Goal: Check status: Check status

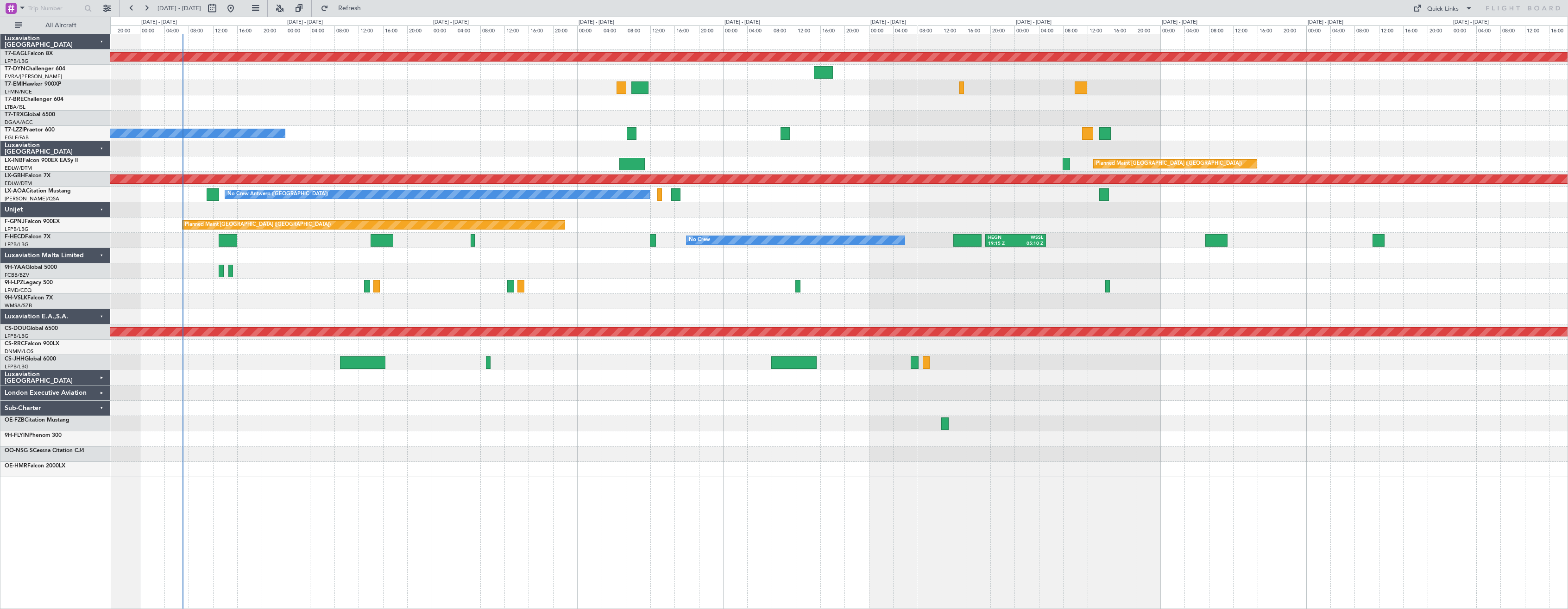
click at [394, 127] on div "Planned Maint Dubai (Al Maktoum Intl) A/C Booked A/C Unavailable [GEOGRAPHIC_DA…" at bounding box center [839, 256] width 1457 height 443
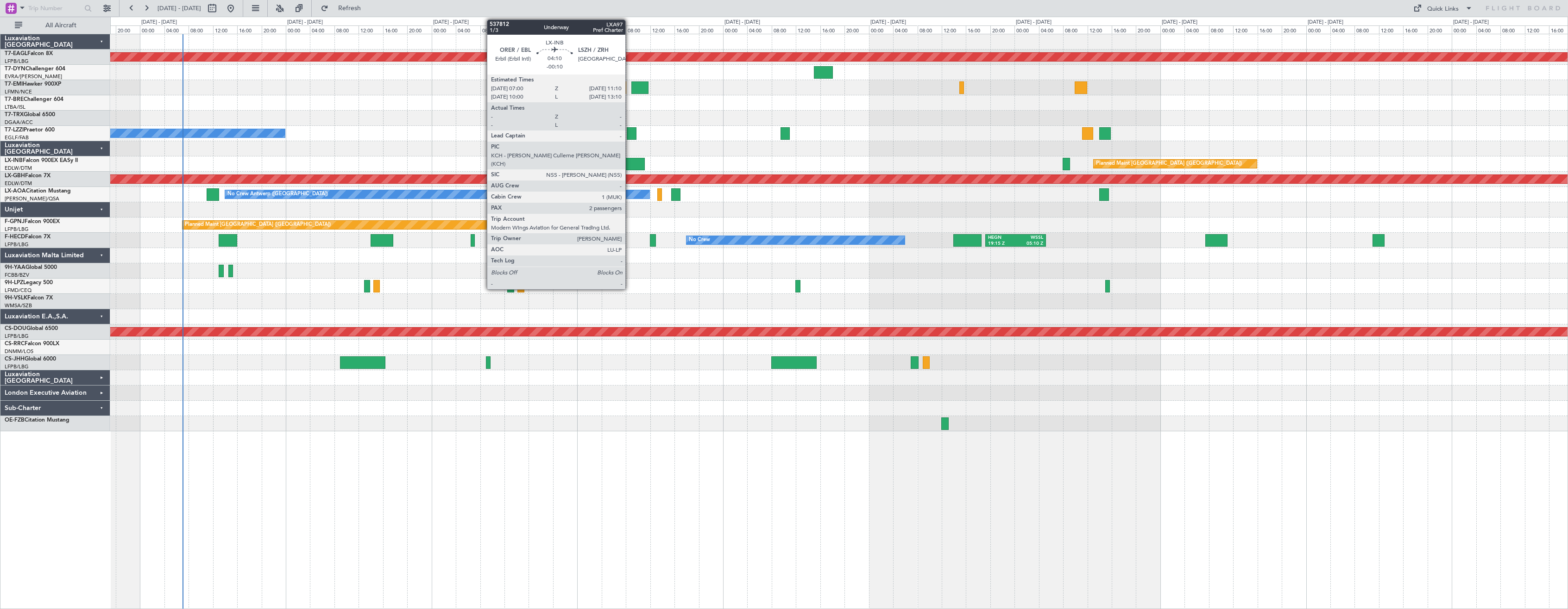
click at [629, 161] on div at bounding box center [632, 164] width 26 height 13
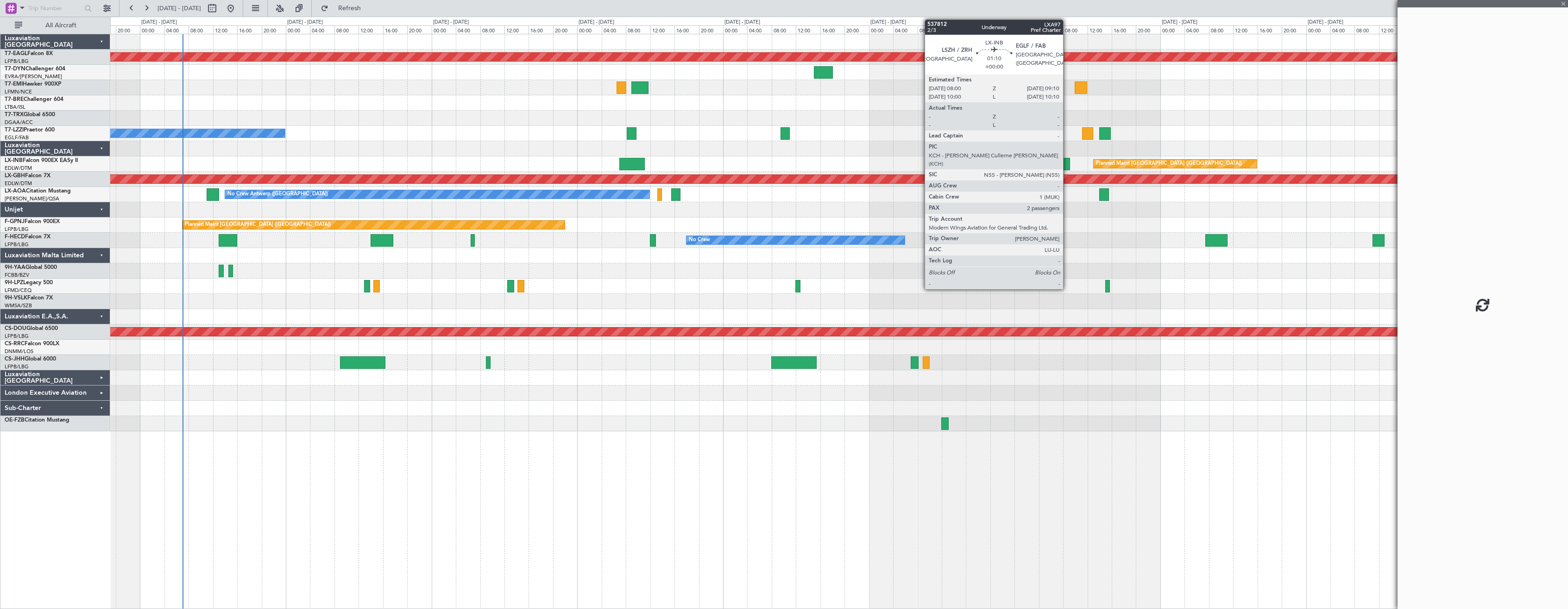
click at [1067, 165] on div at bounding box center [1066, 164] width 7 height 13
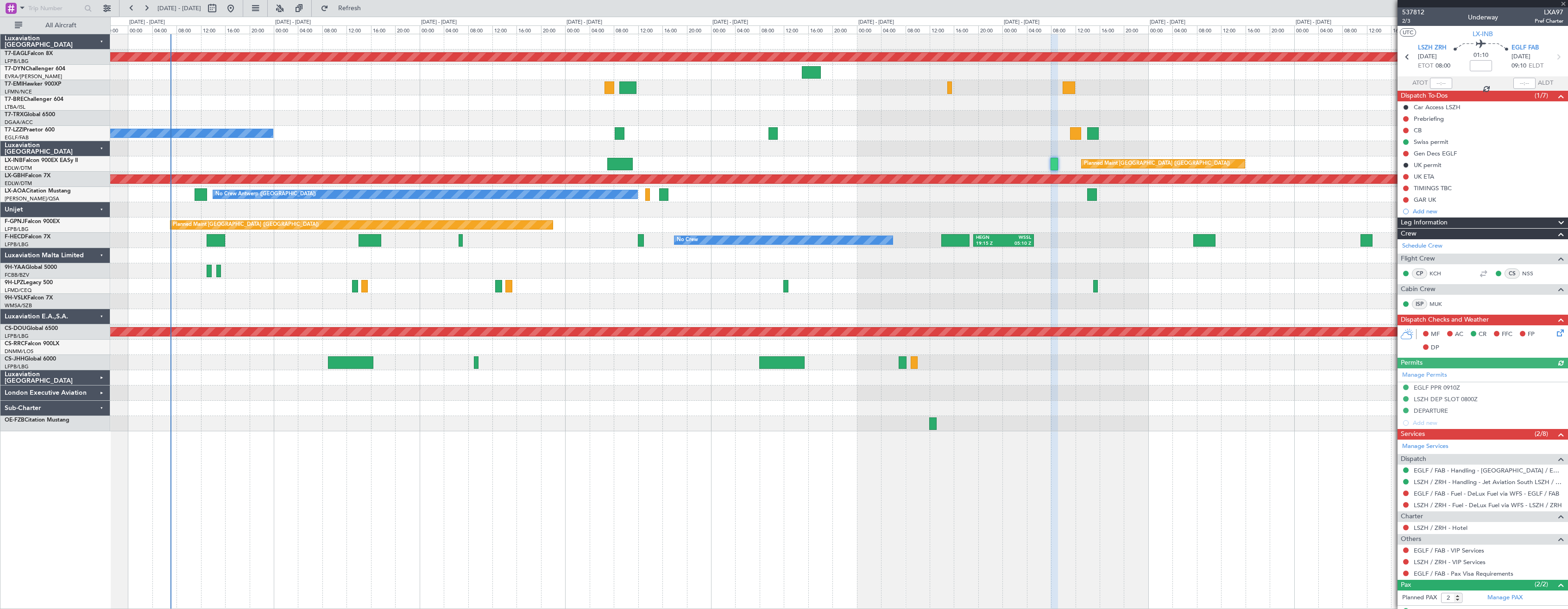
click at [581, 481] on div "Planned Maint Dubai (Al Maktoum Intl) A/C Booked A/C Unavailable [GEOGRAPHIC_DA…" at bounding box center [839, 322] width 1458 height 576
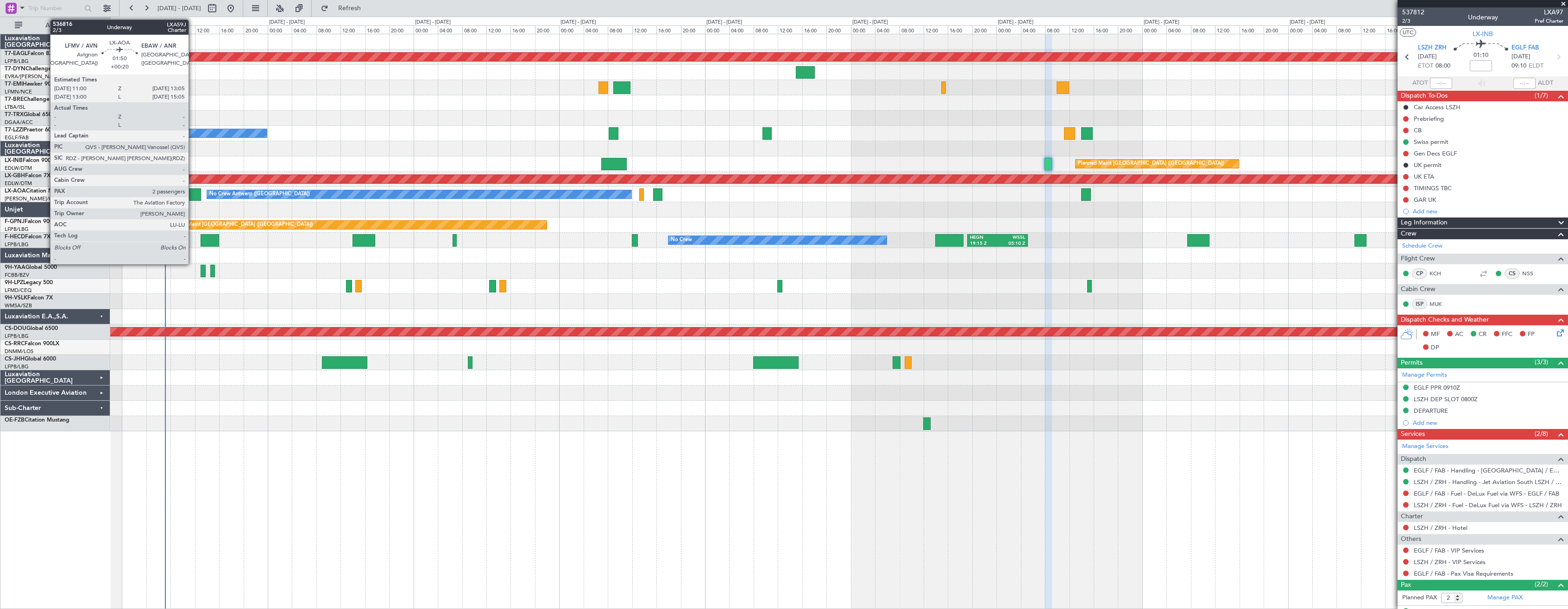
click at [193, 194] on div at bounding box center [195, 195] width 13 height 13
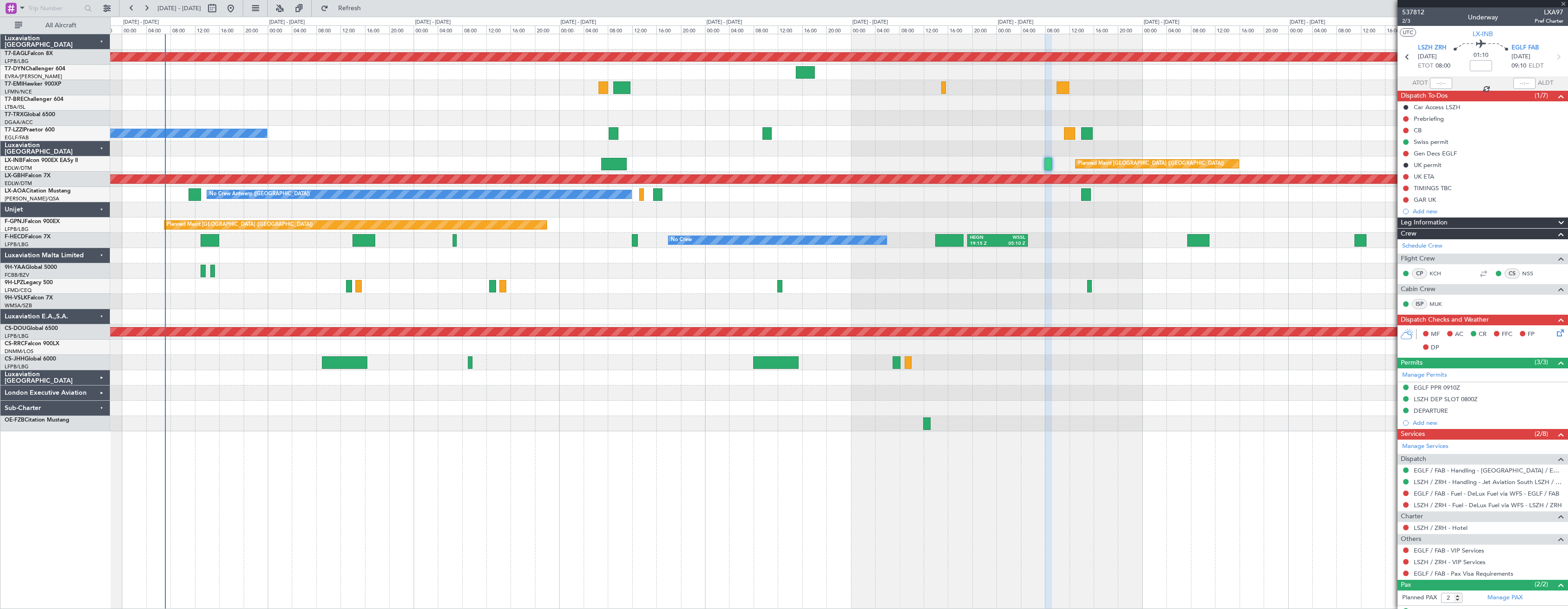
type input "+00:20"
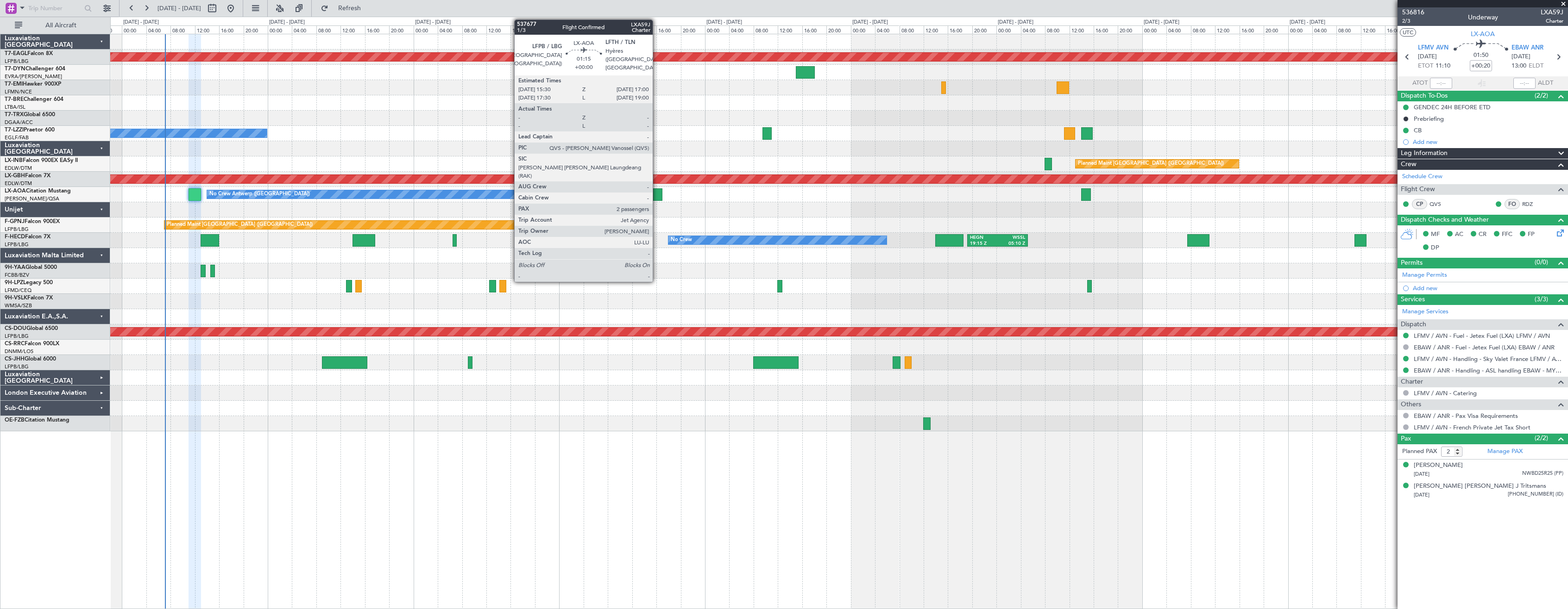
click at [657, 191] on div at bounding box center [657, 195] width 9 height 13
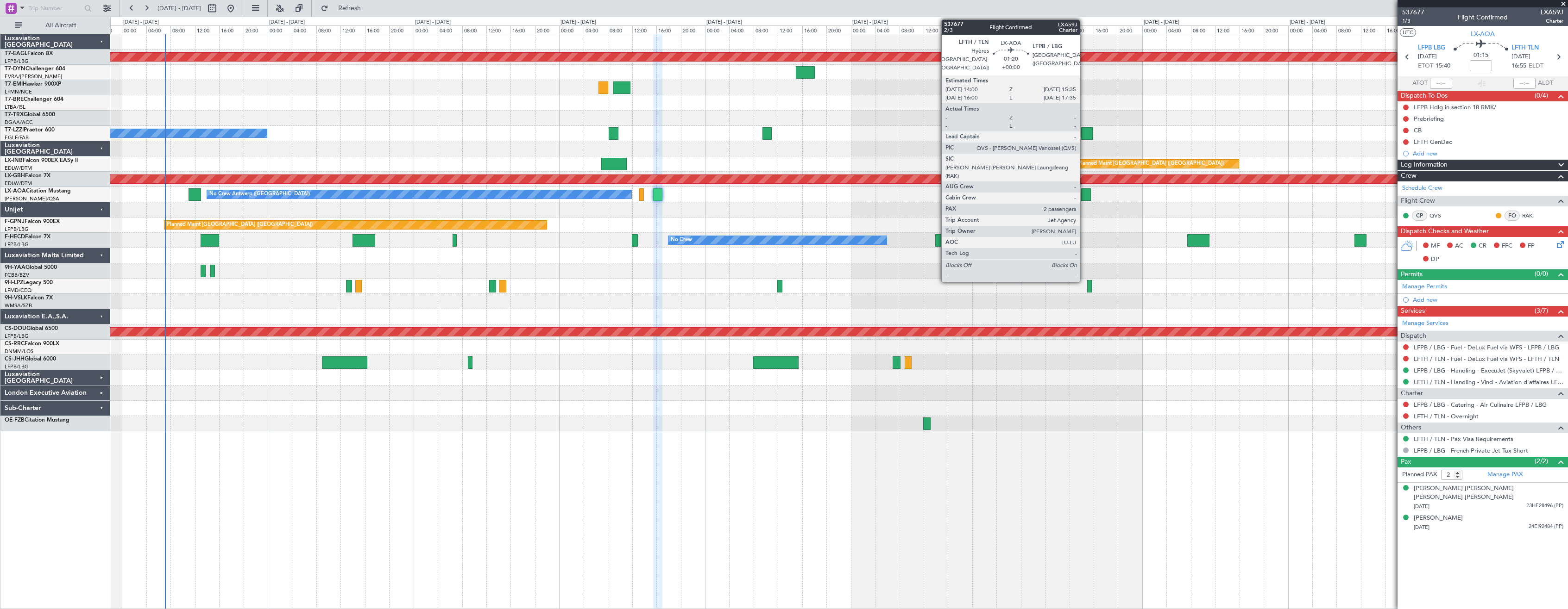
click at [1084, 194] on div at bounding box center [1086, 195] width 10 height 13
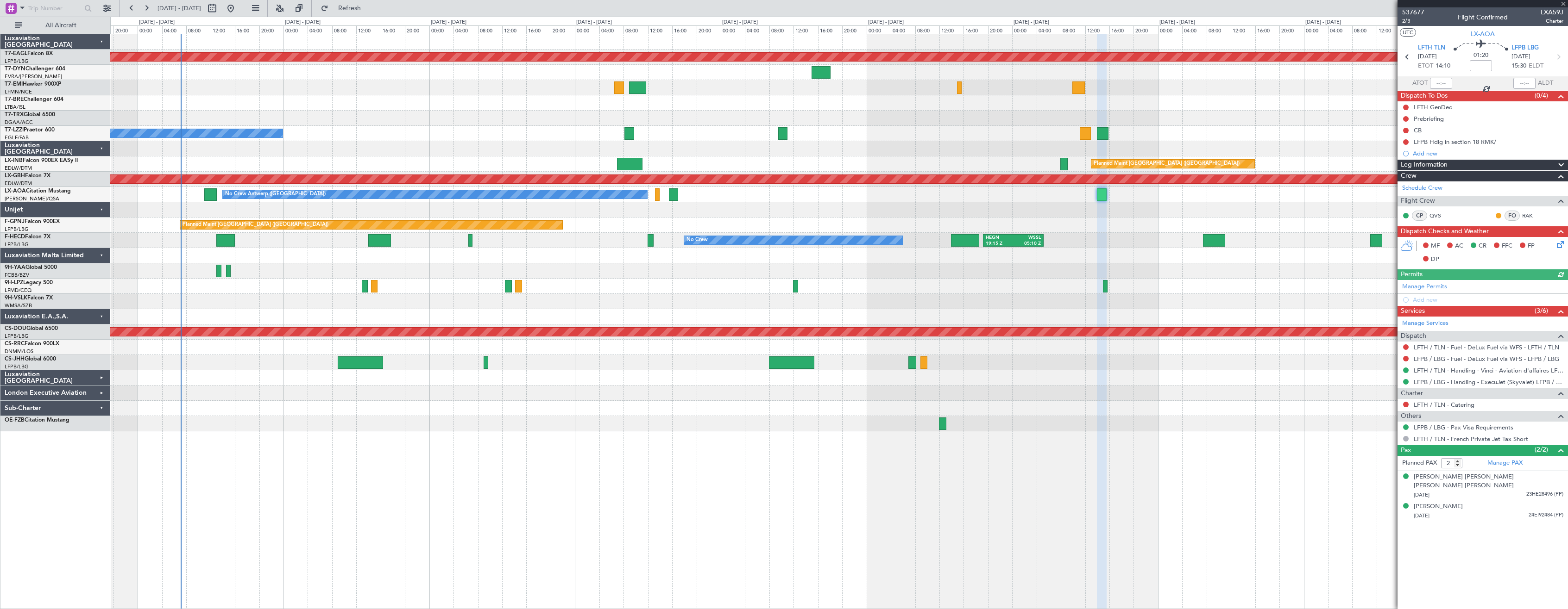
click at [464, 475] on div "Planned Maint Dubai (Al Maktoum Intl) A/C Booked A/C Unavailable [GEOGRAPHIC_DA…" at bounding box center [839, 322] width 1458 height 576
click at [561, 497] on div "Planned Maint Dubai (Al Maktoum Intl) A/C Booked A/C Unavailable [GEOGRAPHIC_DA…" at bounding box center [839, 322] width 1458 height 576
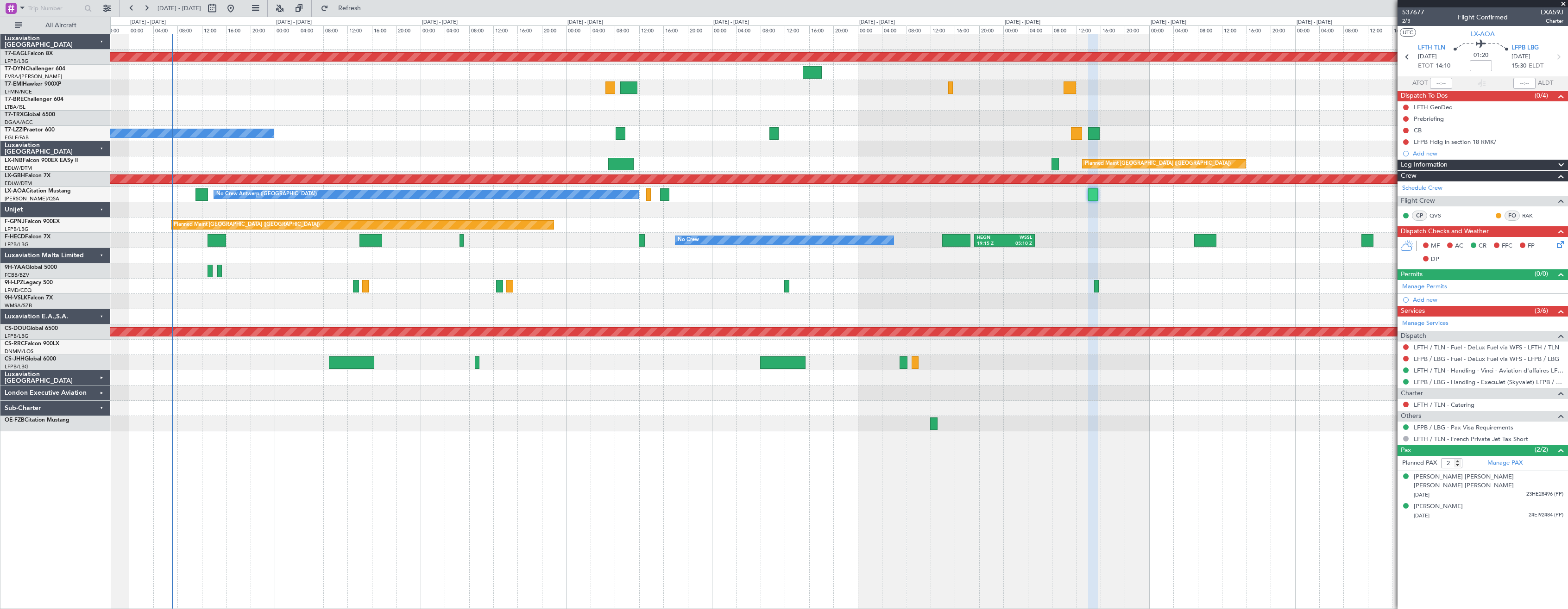
click at [389, 412] on div at bounding box center [839, 408] width 1457 height 15
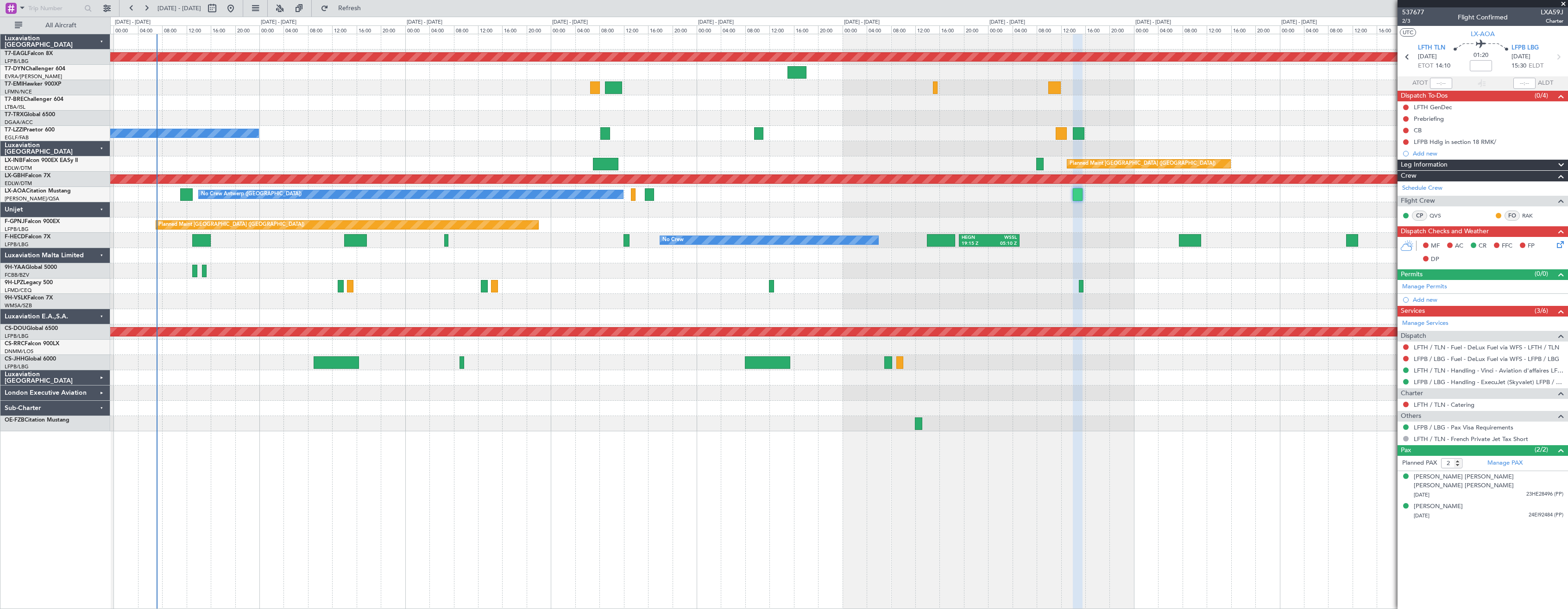
click at [272, 426] on div at bounding box center [839, 423] width 1457 height 15
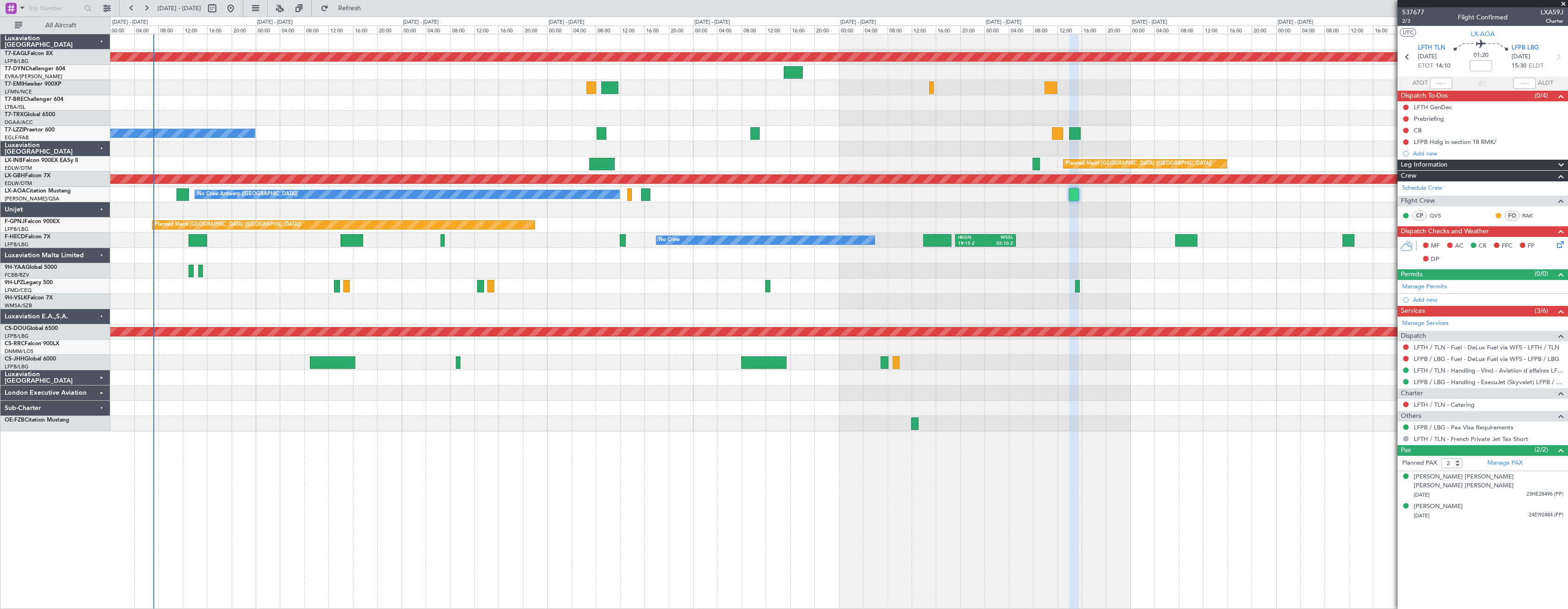
click at [630, 471] on div "Planned Maint Dubai (Al Maktoum Intl) A/C Booked A/C Unavailable [GEOGRAPHIC_DA…" at bounding box center [839, 322] width 1458 height 576
